Goal: Task Accomplishment & Management: Manage account settings

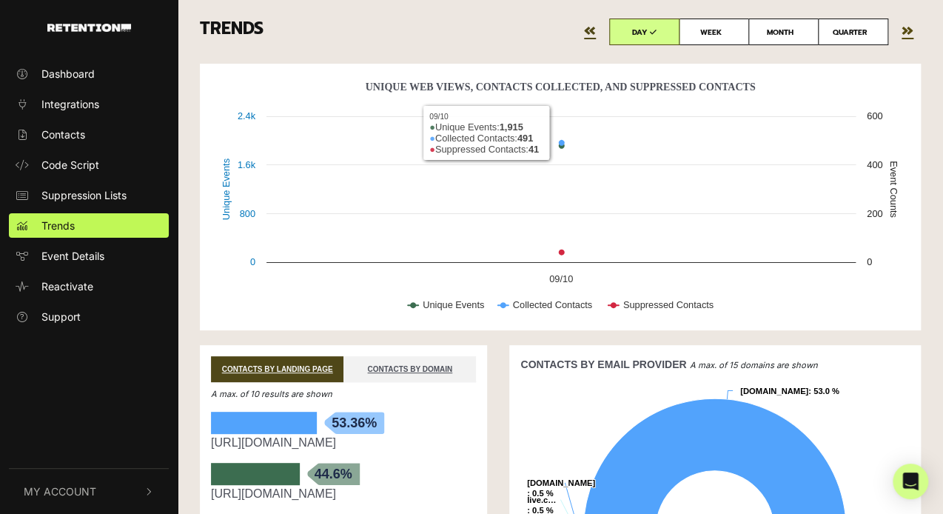
click at [904, 32] on link "»" at bounding box center [907, 31] width 12 height 26
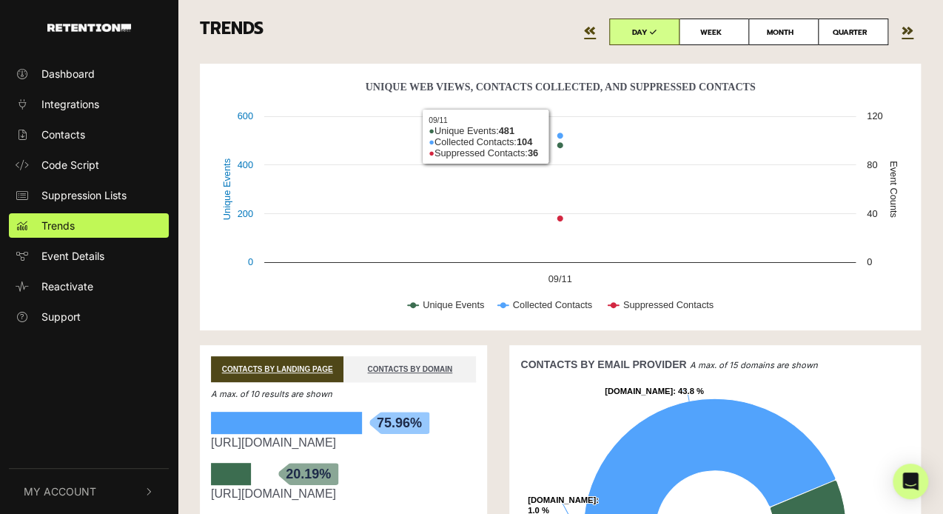
click at [591, 35] on link "«" at bounding box center [590, 31] width 12 height 26
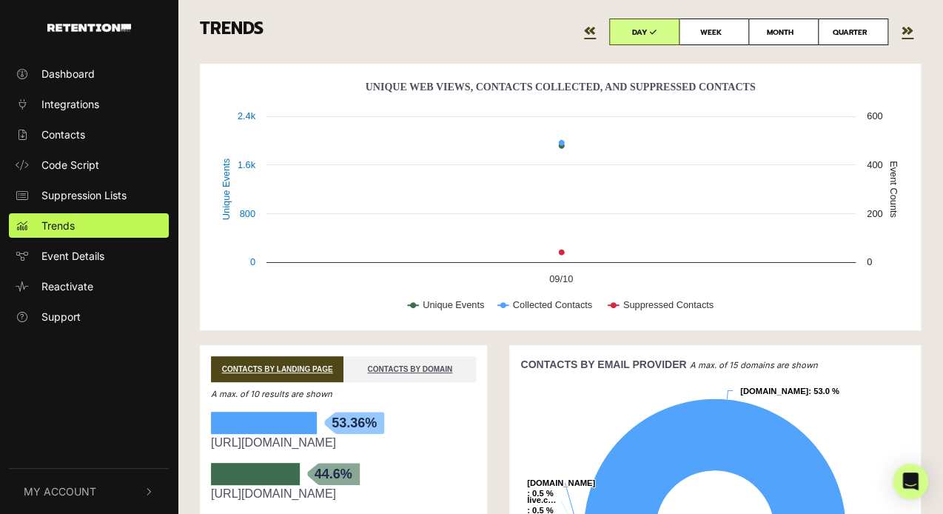
click at [591, 35] on link "«" at bounding box center [590, 31] width 12 height 26
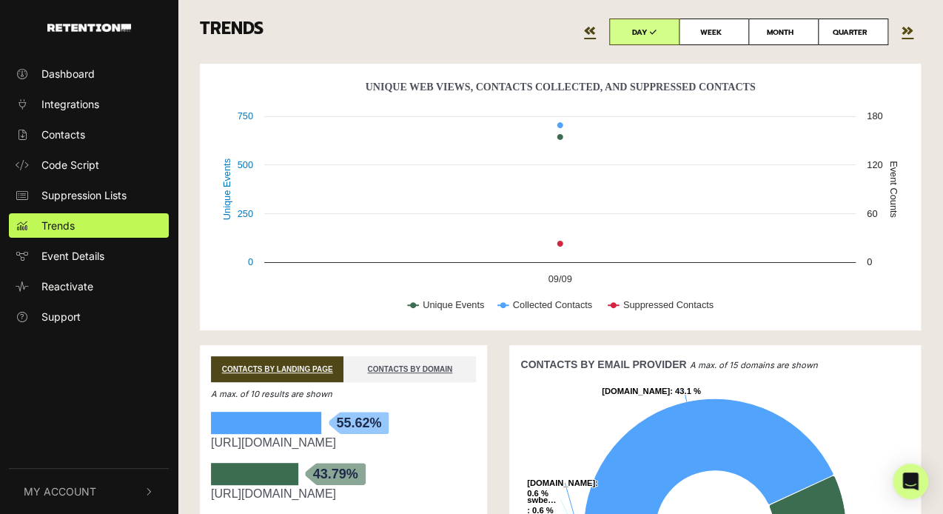
click at [903, 33] on link "»" at bounding box center [907, 31] width 12 height 26
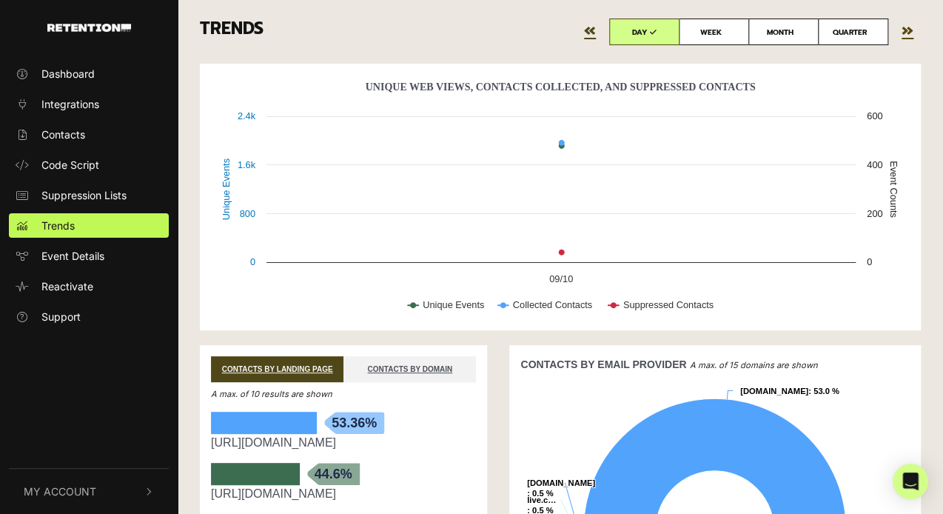
click at [904, 33] on link "»" at bounding box center [907, 31] width 12 height 26
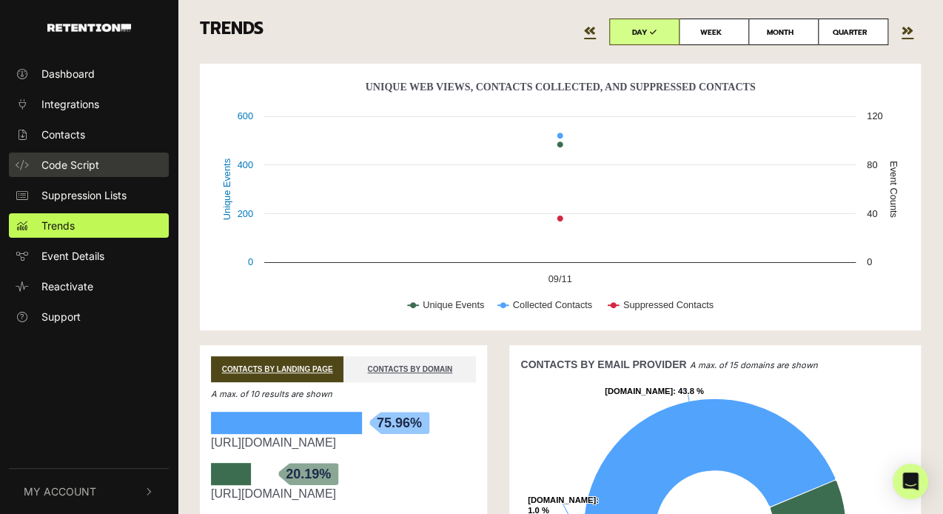
click at [104, 171] on link "Code Script" at bounding box center [89, 164] width 160 height 24
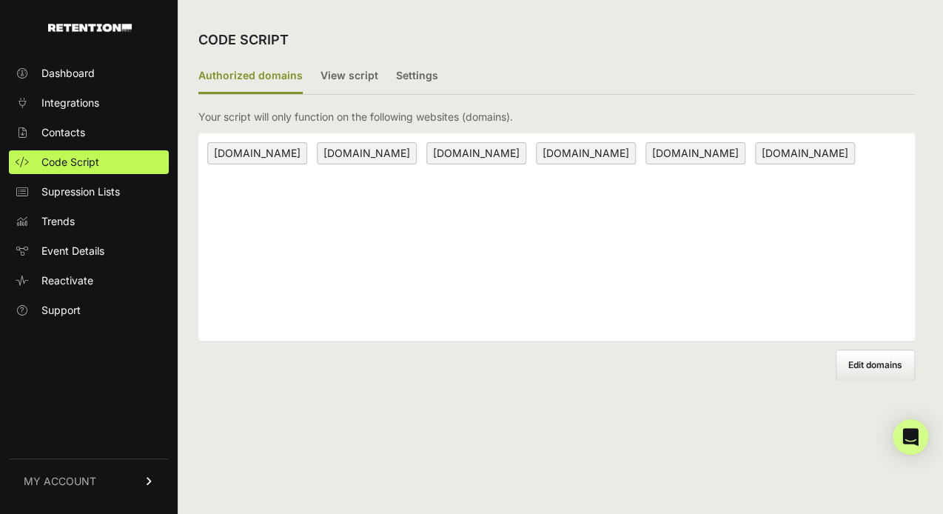
click at [897, 371] on label "Edit domains" at bounding box center [874, 364] width 79 height 31
click at [0, 0] on input "Add domain" at bounding box center [0, 0] width 0 height 0
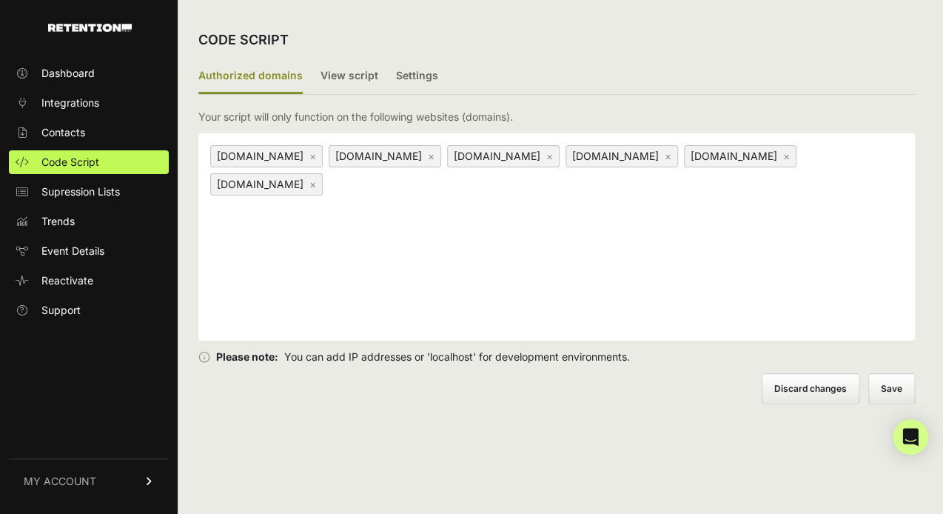
click at [316, 184] on link "×" at bounding box center [312, 184] width 7 height 13
click at [903, 393] on button "Save" at bounding box center [891, 389] width 45 height 30
